Goal: Task Accomplishment & Management: Complete application form

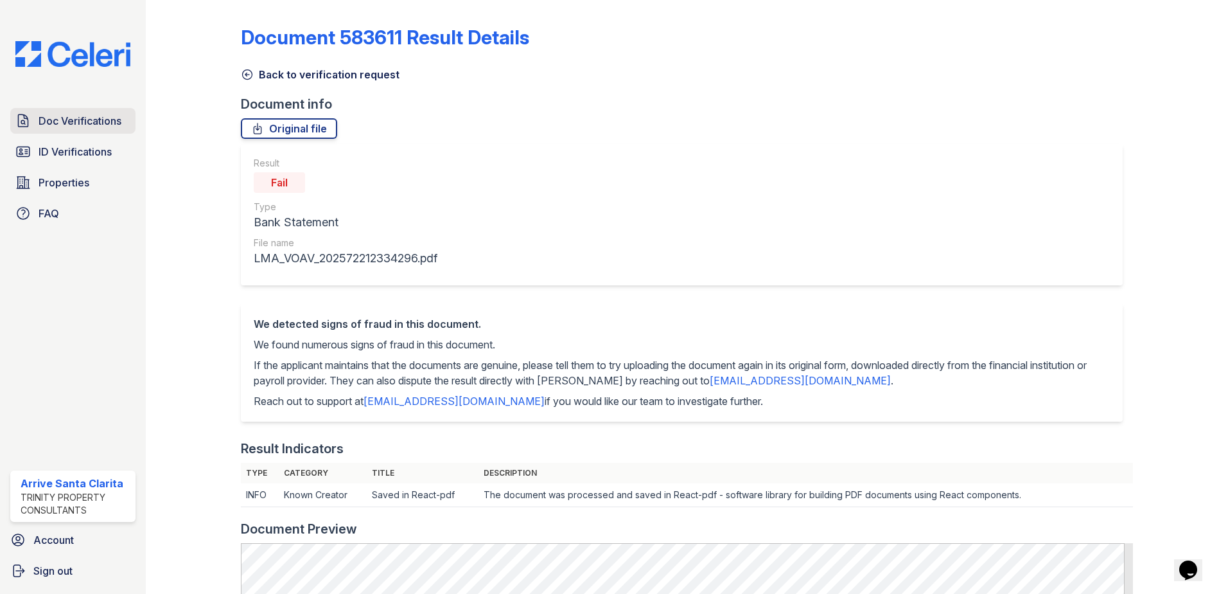
click at [98, 118] on span "Doc Verifications" at bounding box center [80, 120] width 83 height 15
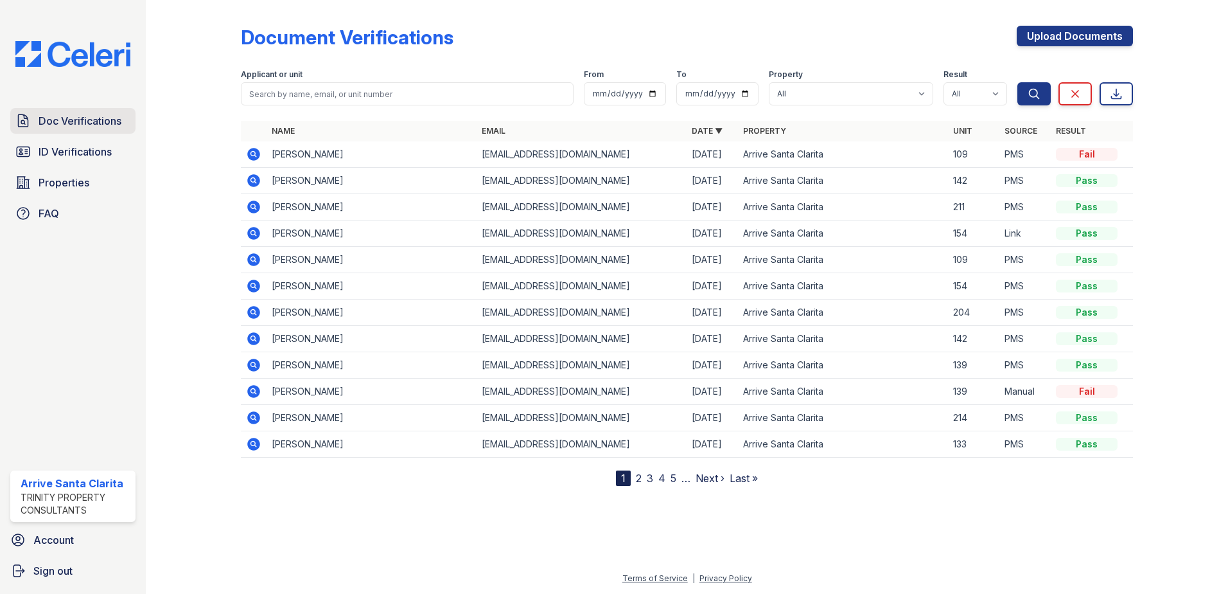
click at [109, 127] on span "Doc Verifications" at bounding box center [80, 120] width 83 height 15
click at [1069, 35] on link "Upload Documents" at bounding box center [1075, 36] width 116 height 21
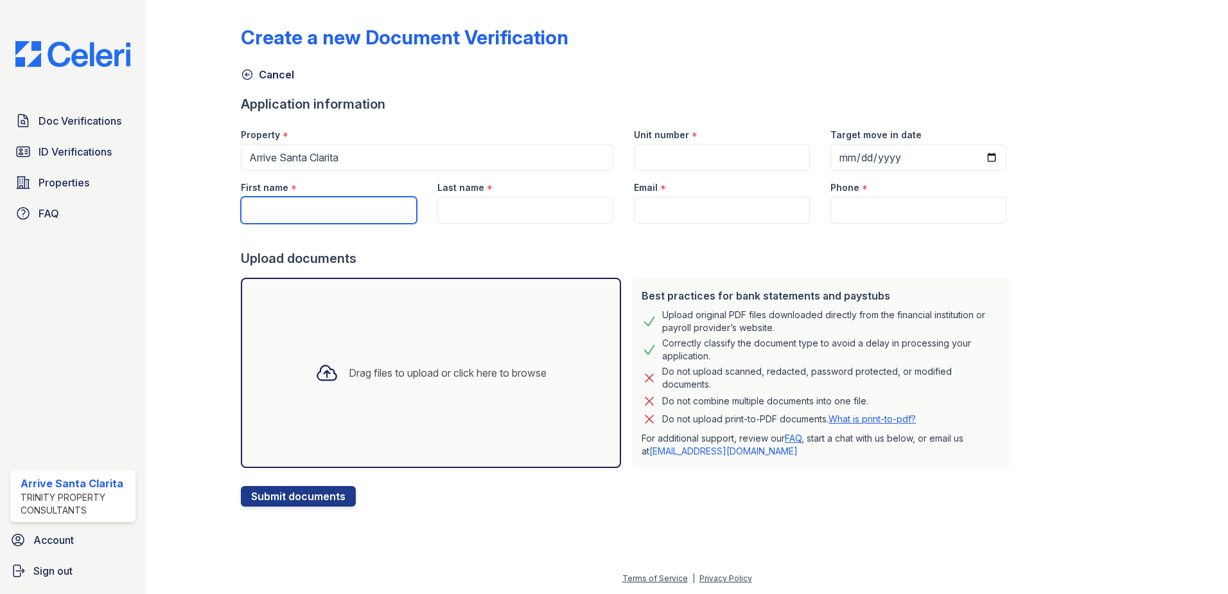
click at [338, 211] on input "First name" at bounding box center [329, 210] width 176 height 27
type input "[PERSON_NAME]"
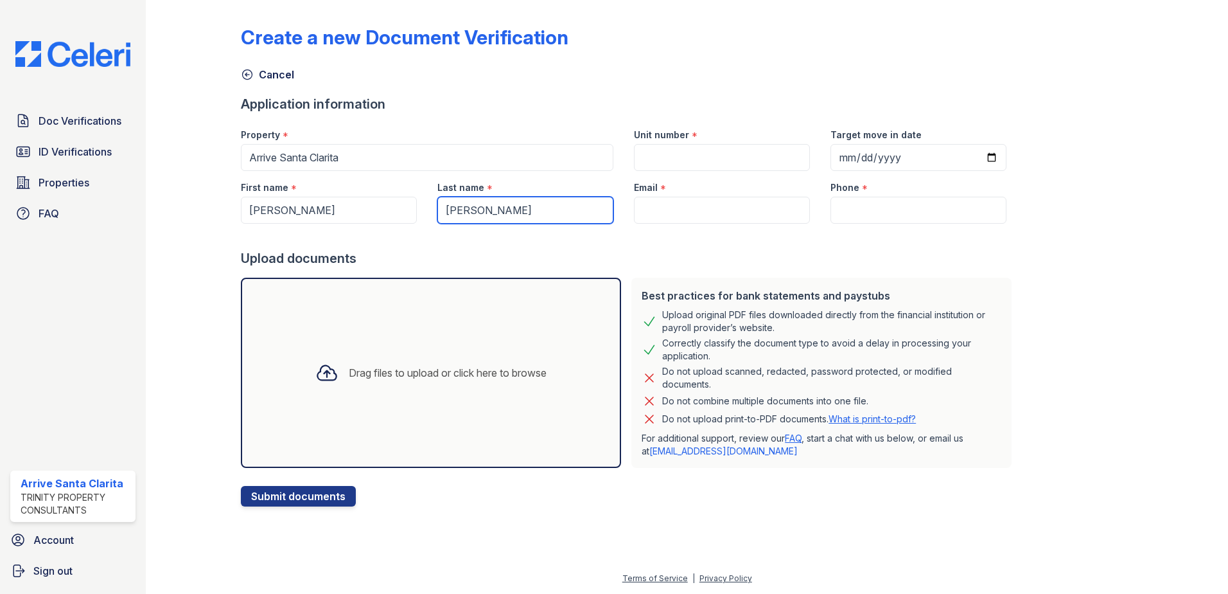
type input "[PERSON_NAME]"
paste input "[EMAIL_ADDRESS][DOMAIN_NAME]"
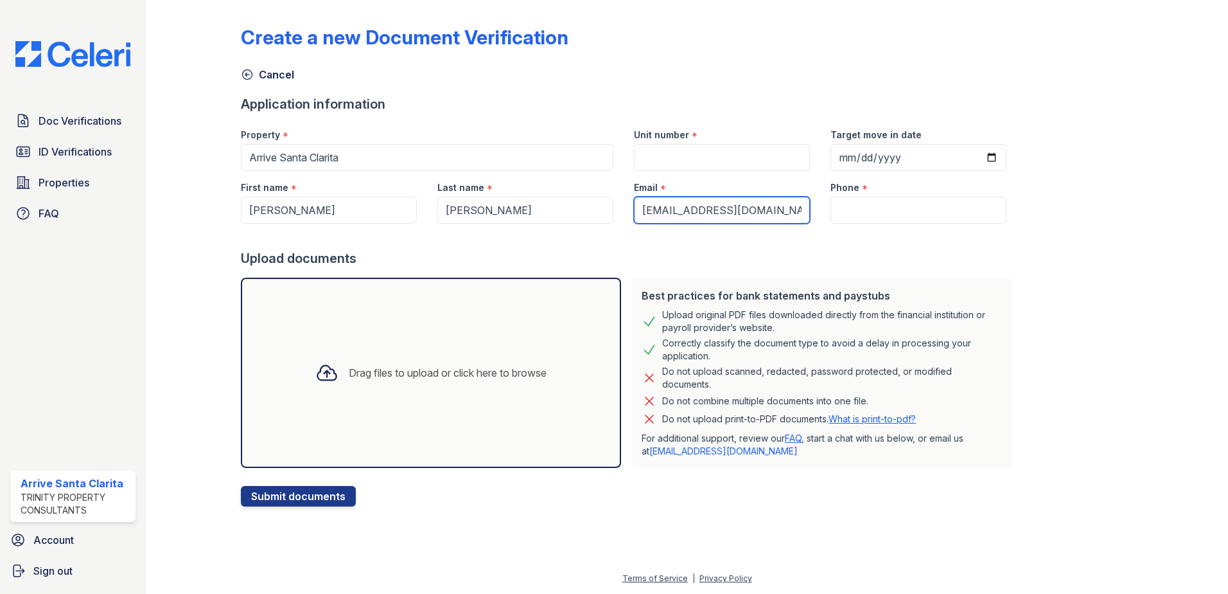
type input "[EMAIL_ADDRESS][DOMAIN_NAME]"
click at [884, 203] on input "Phone" at bounding box center [919, 210] width 176 height 27
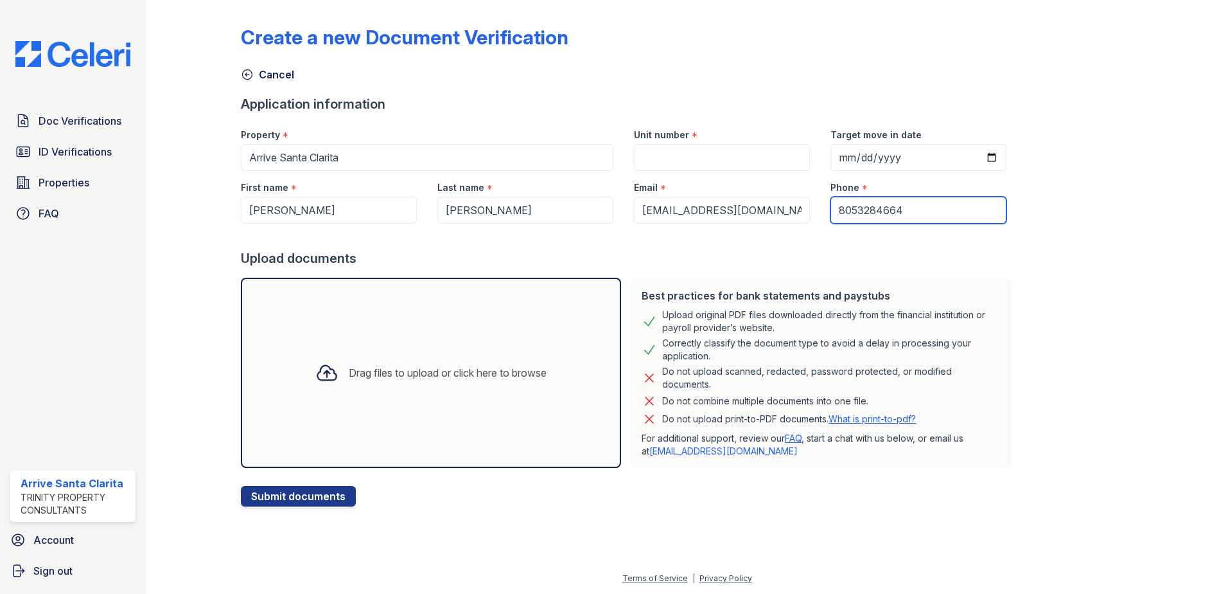
type input "8053284664"
click at [768, 154] on input "Unit number" at bounding box center [722, 157] width 176 height 27
type input "206"
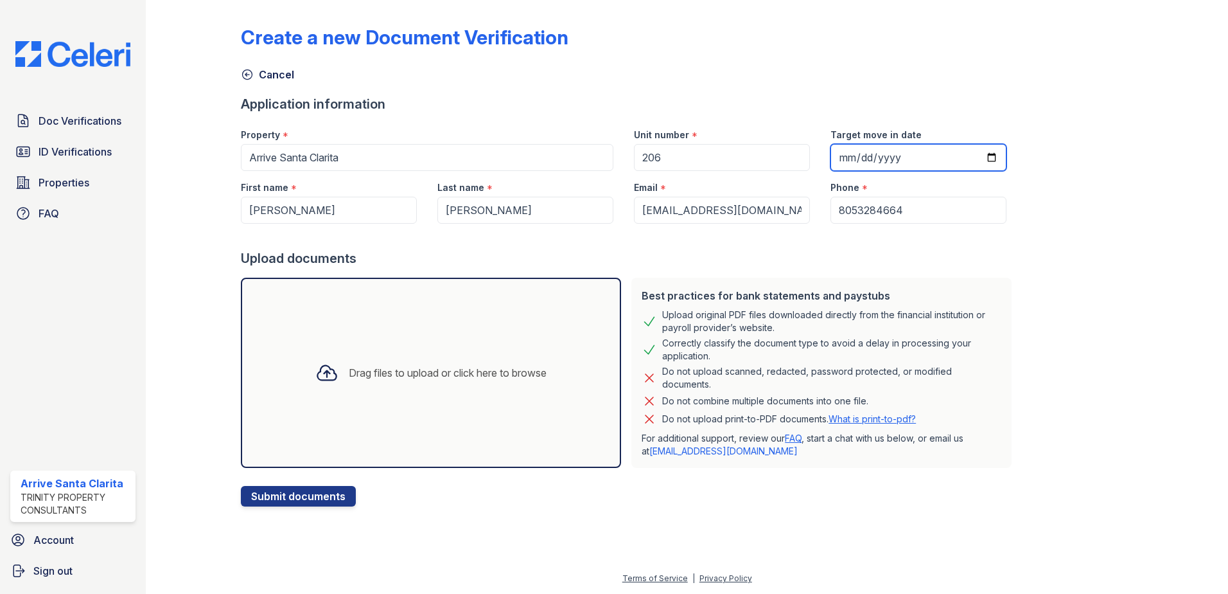
click at [897, 157] on input "Target move in date" at bounding box center [919, 157] width 176 height 27
click at [978, 157] on input "Target move in date" at bounding box center [919, 157] width 176 height 27
type input "2025-08-25"
click at [1040, 262] on div "Create a new Document Verification Cancel Application information Property * Ar…" at bounding box center [687, 255] width 892 height 501
click at [327, 373] on icon at bounding box center [326, 372] width 23 height 23
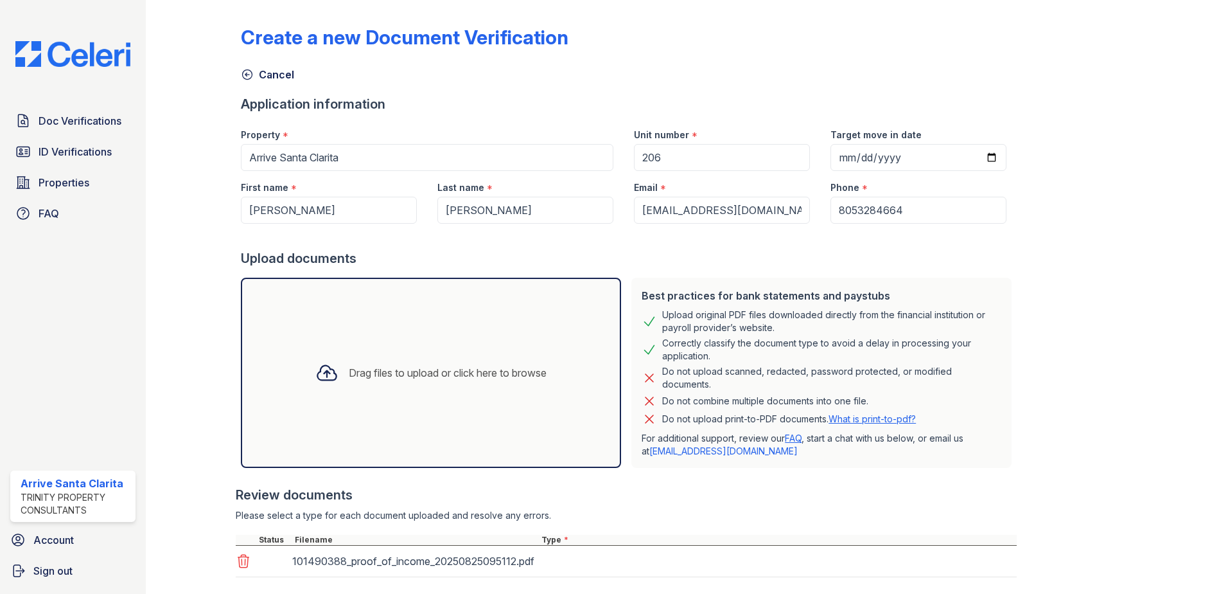
scroll to position [73, 0]
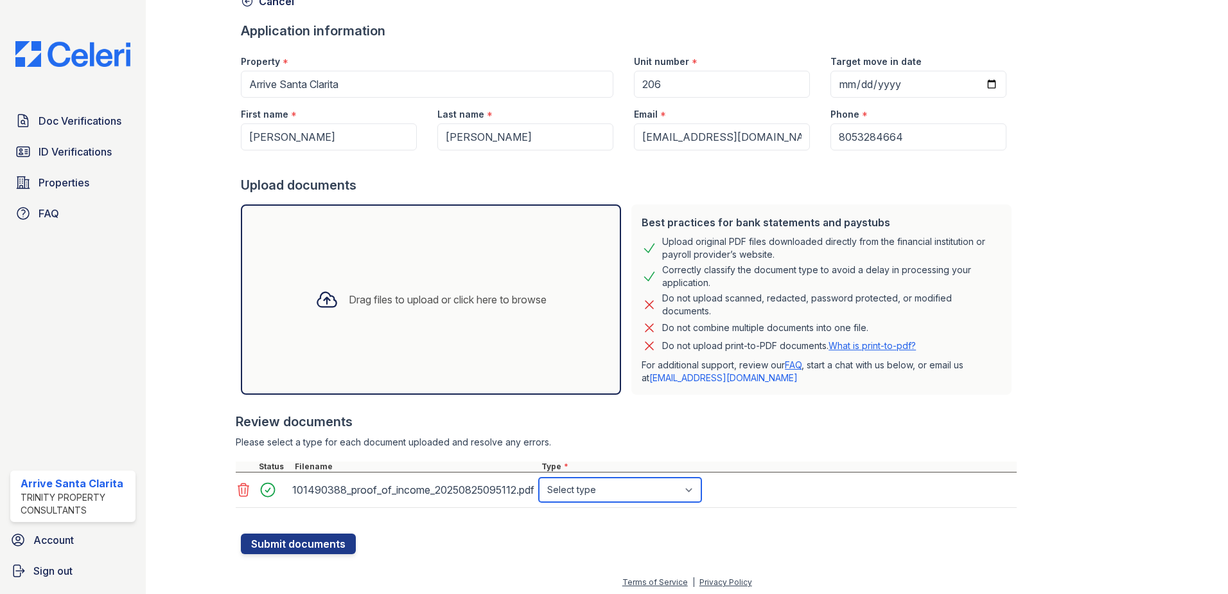
click at [642, 486] on select "Select type Paystub Bank Statement Offer Letter Tax Documents Benefit Award Let…" at bounding box center [620, 489] width 163 height 24
select select "paystub"
click at [539, 477] on select "Select type Paystub Bank Statement Offer Letter Tax Documents Benefit Award Let…" at bounding box center [620, 489] width 163 height 24
click at [334, 545] on button "Submit documents" at bounding box center [298, 543] width 115 height 21
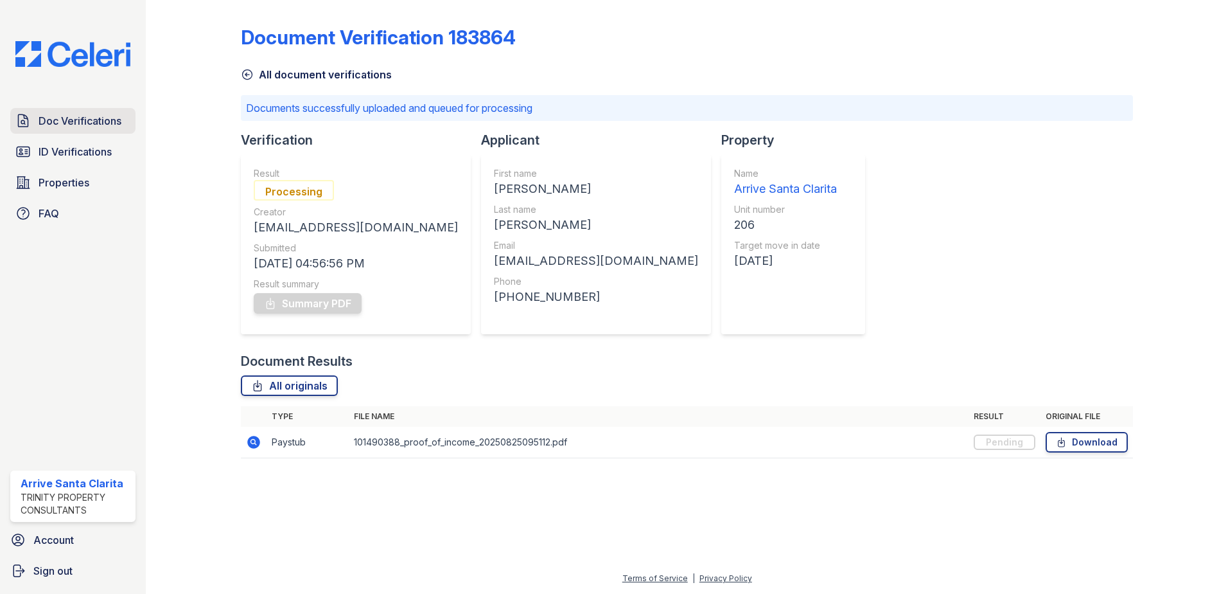
click at [87, 118] on span "Doc Verifications" at bounding box center [80, 120] width 83 height 15
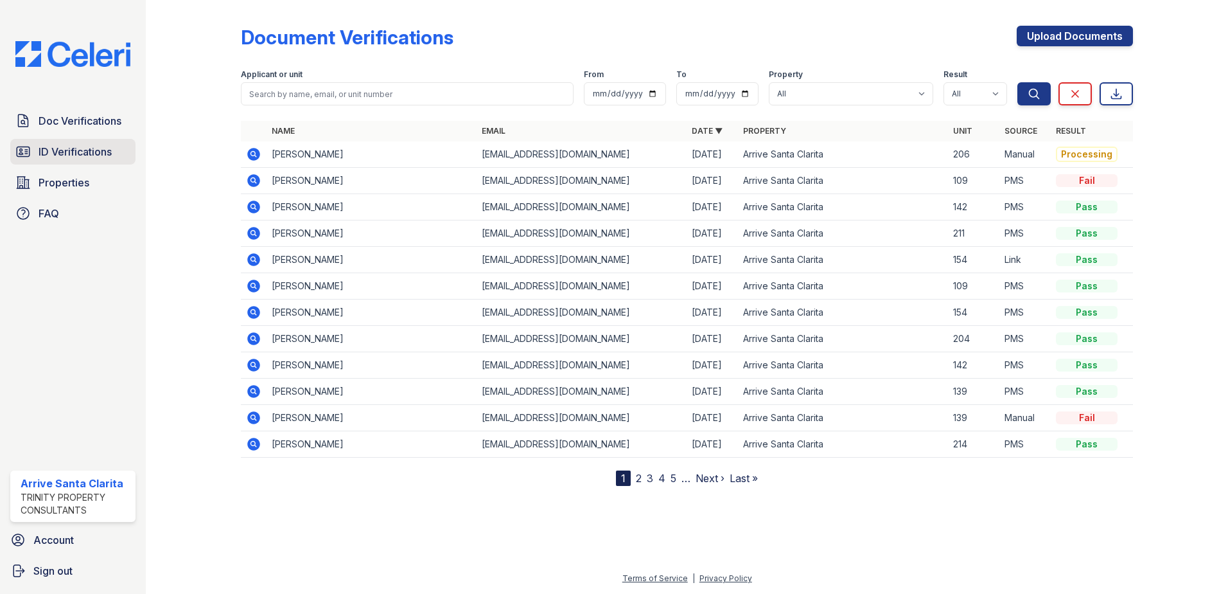
click at [103, 150] on span "ID Verifications" at bounding box center [75, 151] width 73 height 15
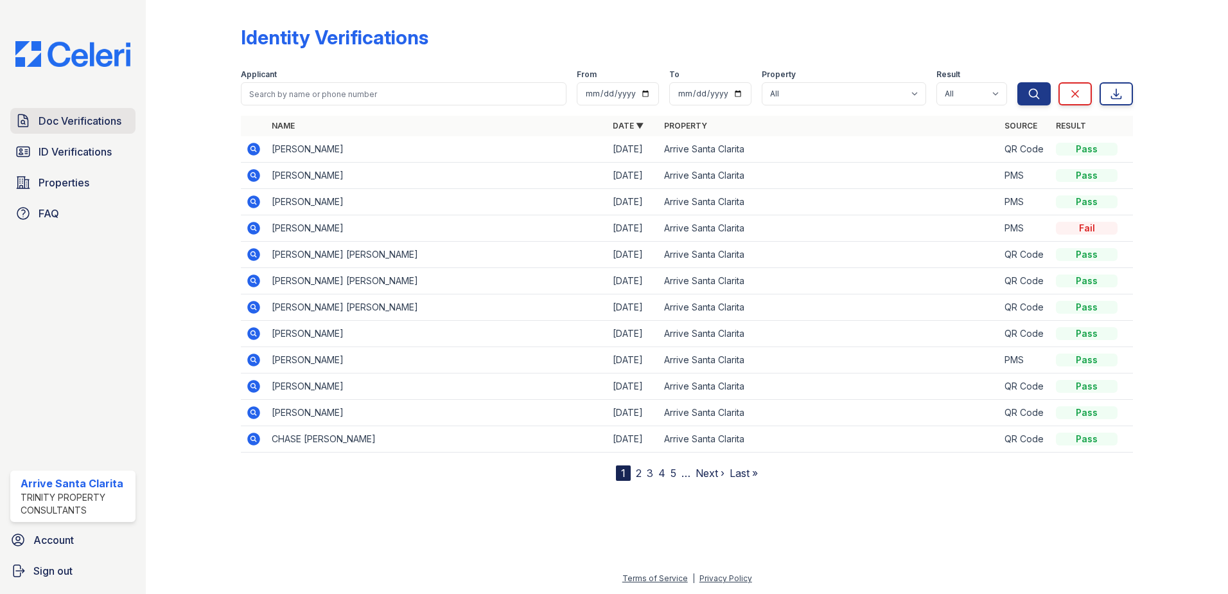
click at [107, 127] on span "Doc Verifications" at bounding box center [80, 120] width 83 height 15
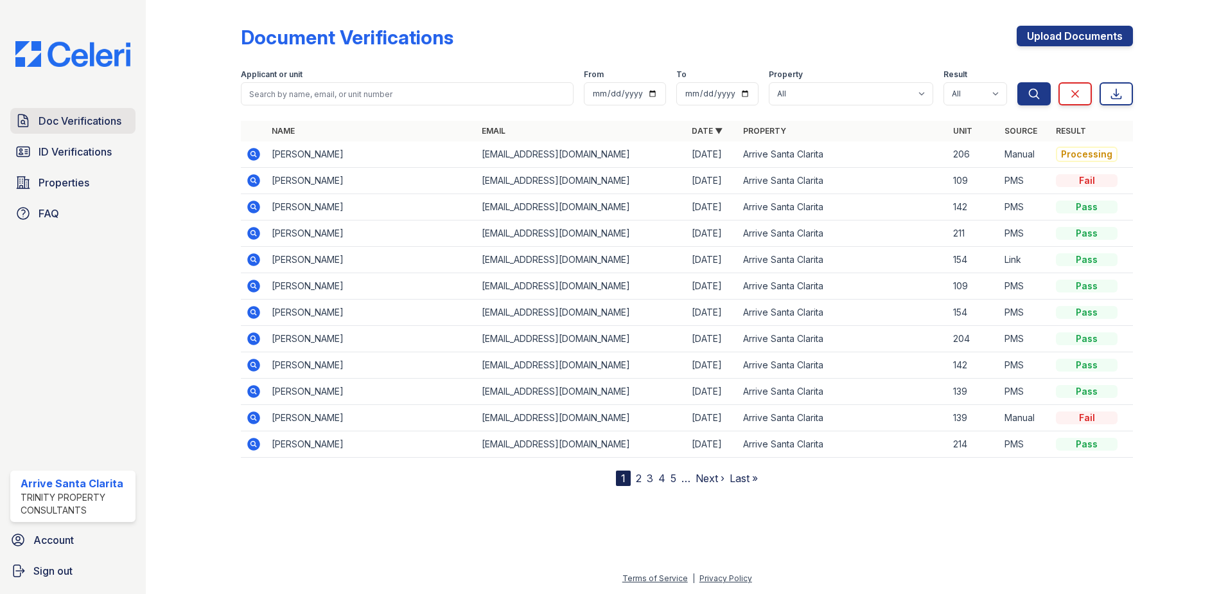
click at [106, 121] on span "Doc Verifications" at bounding box center [80, 120] width 83 height 15
click at [255, 156] on icon at bounding box center [253, 154] width 13 height 13
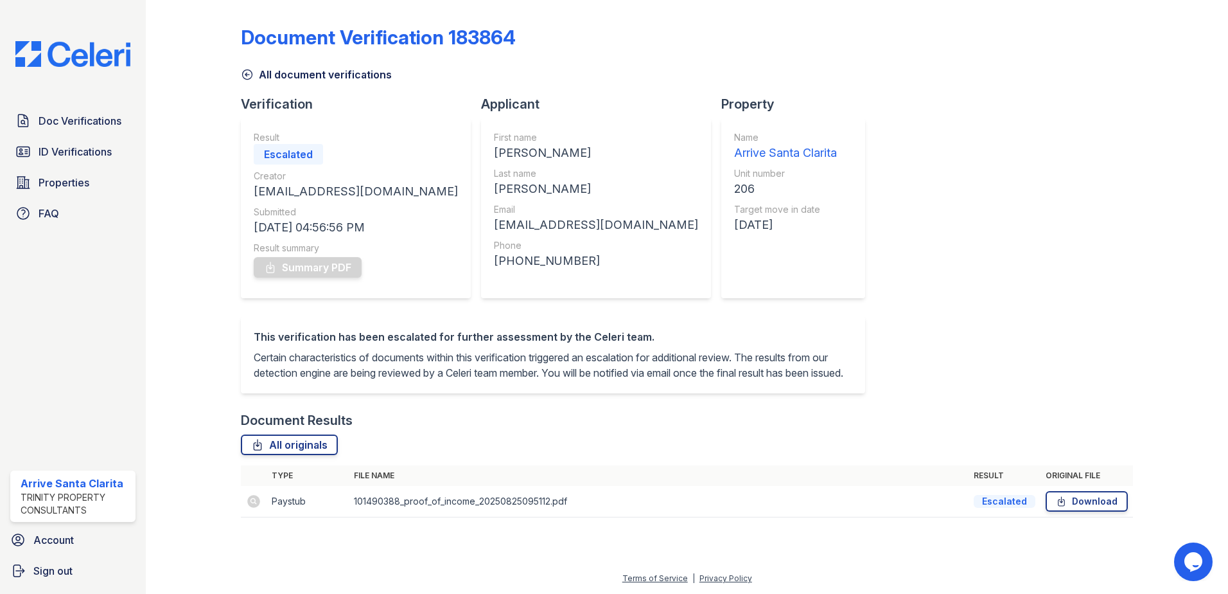
click at [1007, 507] on div "Escalated" at bounding box center [1005, 501] width 62 height 13
click at [84, 119] on span "Doc Verifications" at bounding box center [80, 120] width 83 height 15
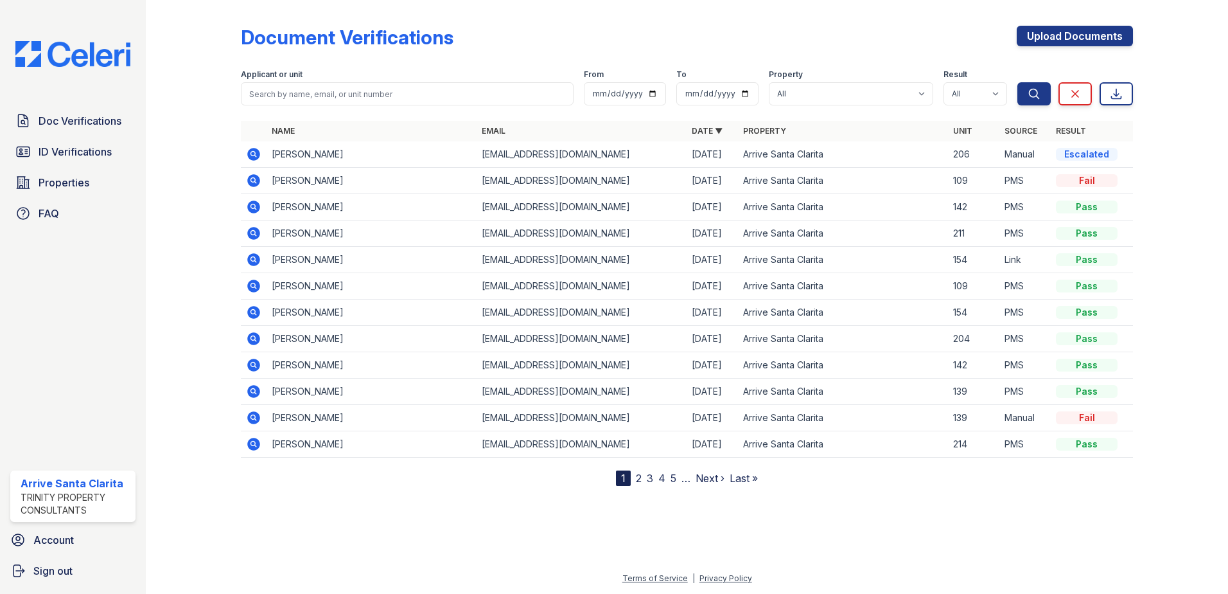
click at [256, 157] on icon at bounding box center [253, 153] width 15 height 15
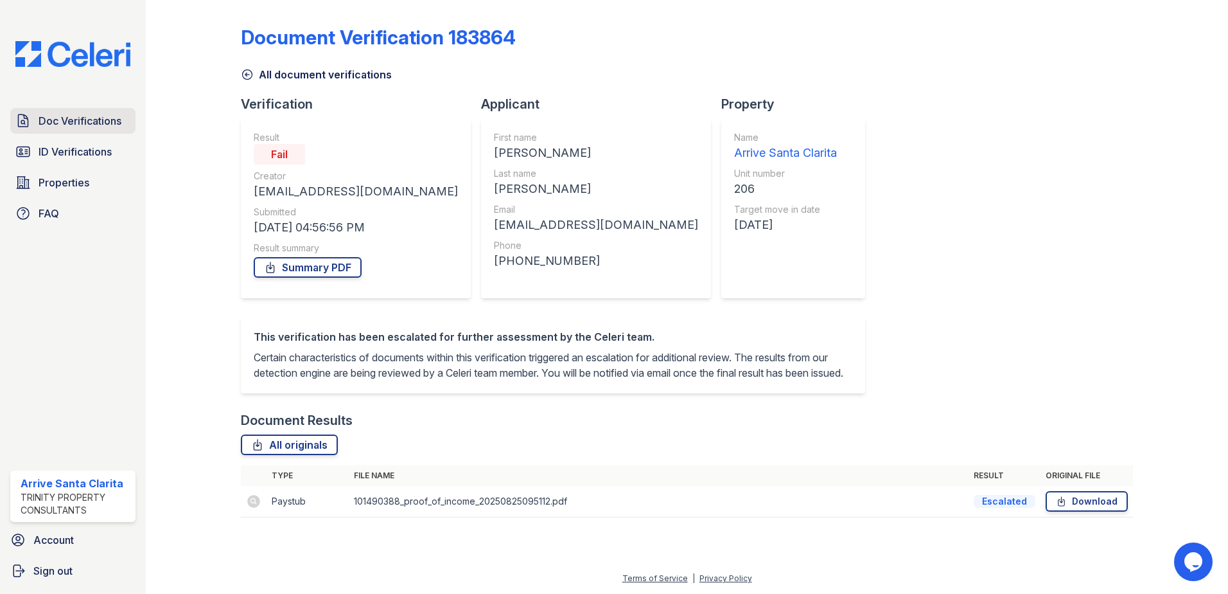
click at [113, 123] on span "Doc Verifications" at bounding box center [80, 120] width 83 height 15
